Goal: Find contact information: Find contact information

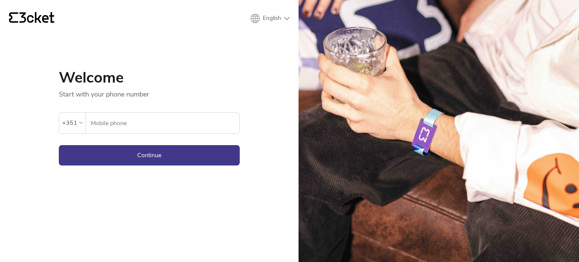
drag, startPoint x: 0, startPoint y: 0, endPoint x: 130, endPoint y: 123, distance: 179.4
click at [130, 123] on input "Mobile phone" at bounding box center [164, 123] width 149 height 21
type input "967199034"
click at [181, 161] on button "Continue" at bounding box center [149, 155] width 181 height 20
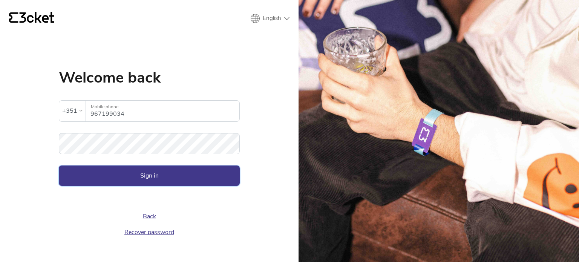
click at [147, 178] on button "Sign in" at bounding box center [149, 175] width 181 height 20
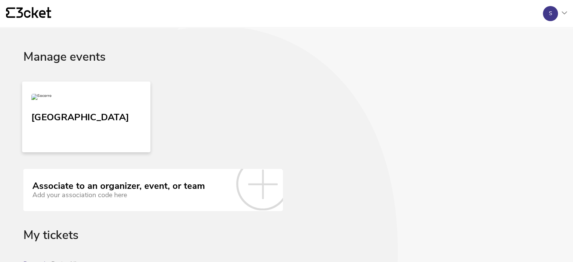
click at [119, 125] on link "[GEOGRAPHIC_DATA]" at bounding box center [86, 116] width 129 height 71
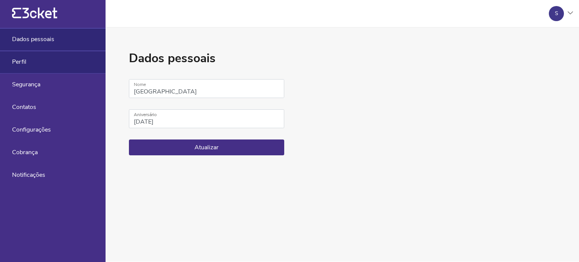
click at [40, 66] on div "Perfil" at bounding box center [53, 62] width 106 height 23
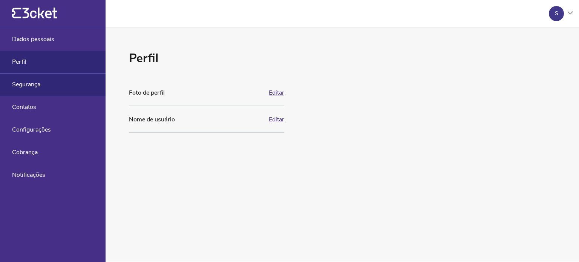
click at [45, 82] on div "Segurança" at bounding box center [53, 84] width 106 height 23
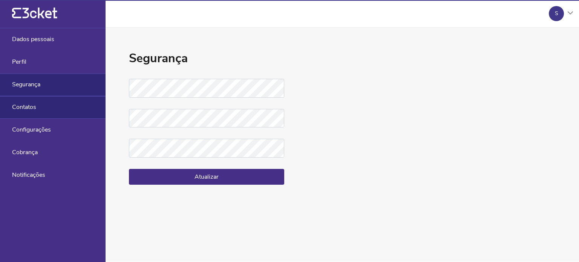
click at [41, 103] on div "Contatos" at bounding box center [53, 107] width 106 height 23
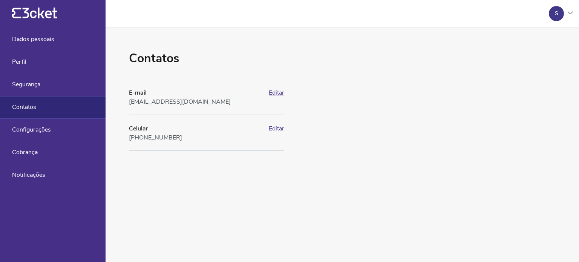
click at [159, 100] on font "geral@socorro.pt" at bounding box center [180, 102] width 102 height 8
copy div "geral@socorro.pt"
click at [158, 138] on font "+351967199034" at bounding box center [155, 137] width 53 height 8
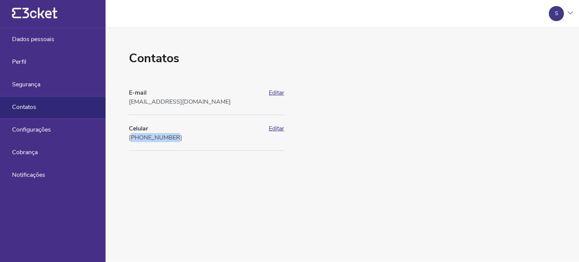
click at [158, 138] on font "+351967199034" at bounding box center [155, 137] width 53 height 8
copy div "+351967199034"
